Goal: Navigation & Orientation: Find specific page/section

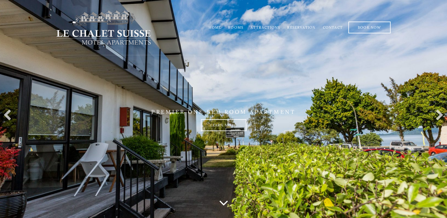
click at [238, 25] on link "Rooms" at bounding box center [235, 27] width 15 height 4
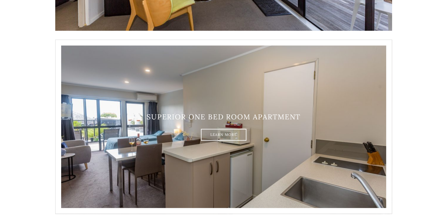
scroll to position [123, 0]
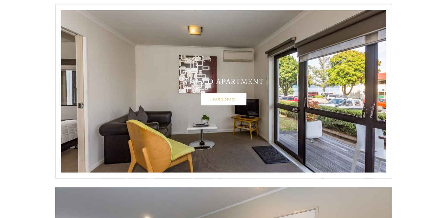
click at [229, 98] on link "Learn More" at bounding box center [223, 99] width 45 height 12
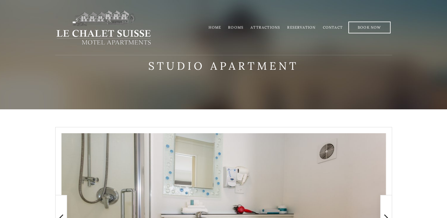
click at [234, 28] on link "Rooms" at bounding box center [235, 27] width 15 height 4
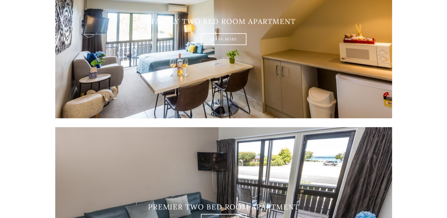
scroll to position [1033, 0]
